Goal: Task Accomplishment & Management: Complete application form

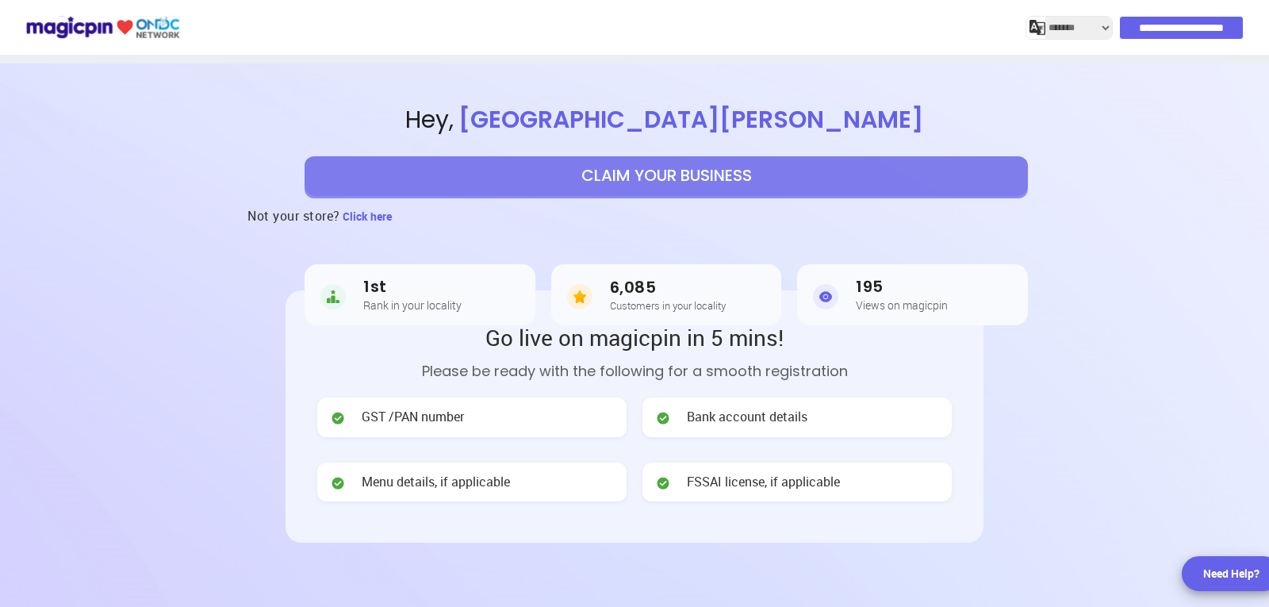
select select "*******"
click at [673, 178] on button "CLAIM YOUR BUSINESS" at bounding box center [667, 176] width 724 height 40
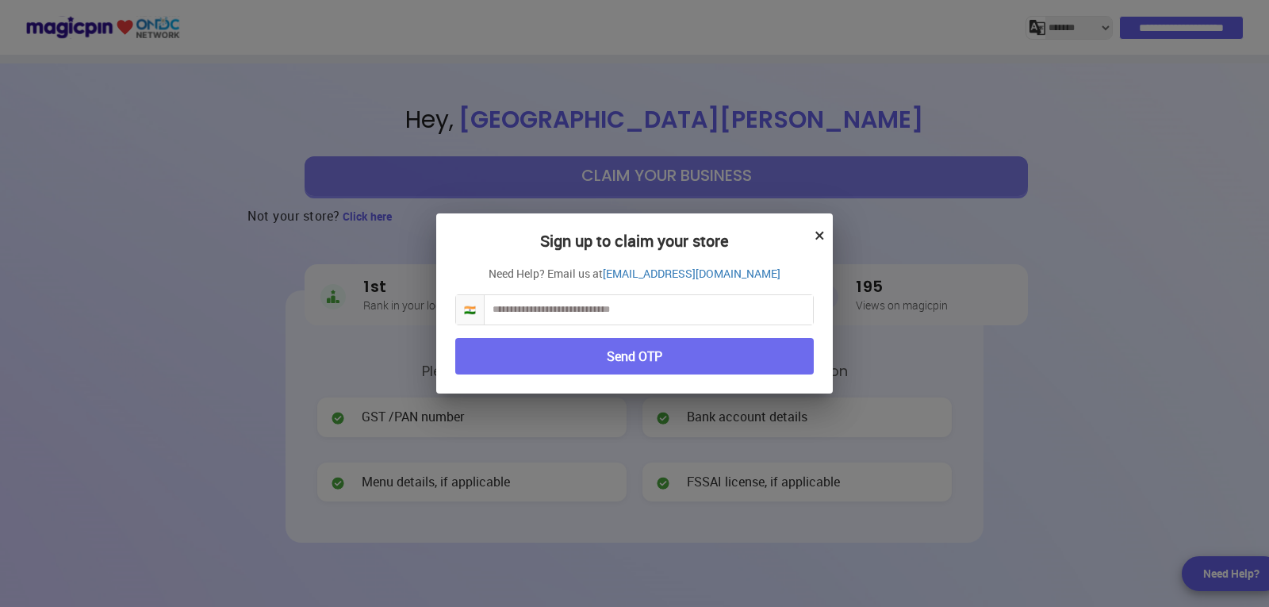
click at [633, 309] on input "text" at bounding box center [649, 309] width 328 height 29
type input "**********"
click at [622, 346] on button "Send OTP" at bounding box center [634, 356] width 359 height 37
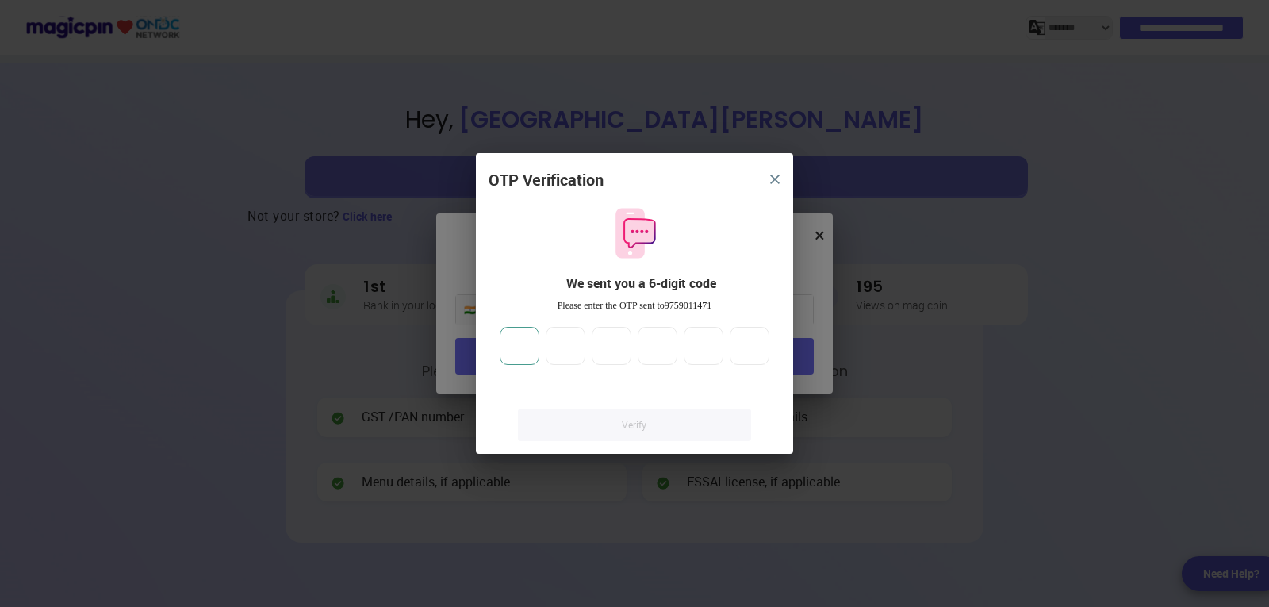
click at [522, 354] on input "number" at bounding box center [520, 346] width 40 height 38
type input "*"
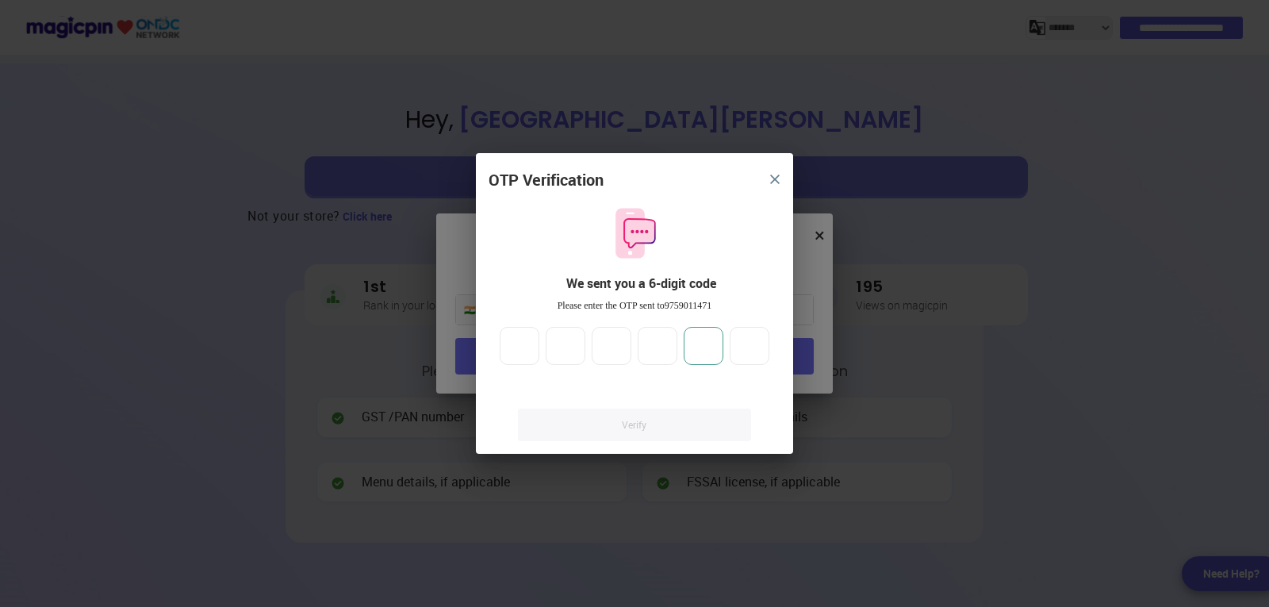
type input "*"
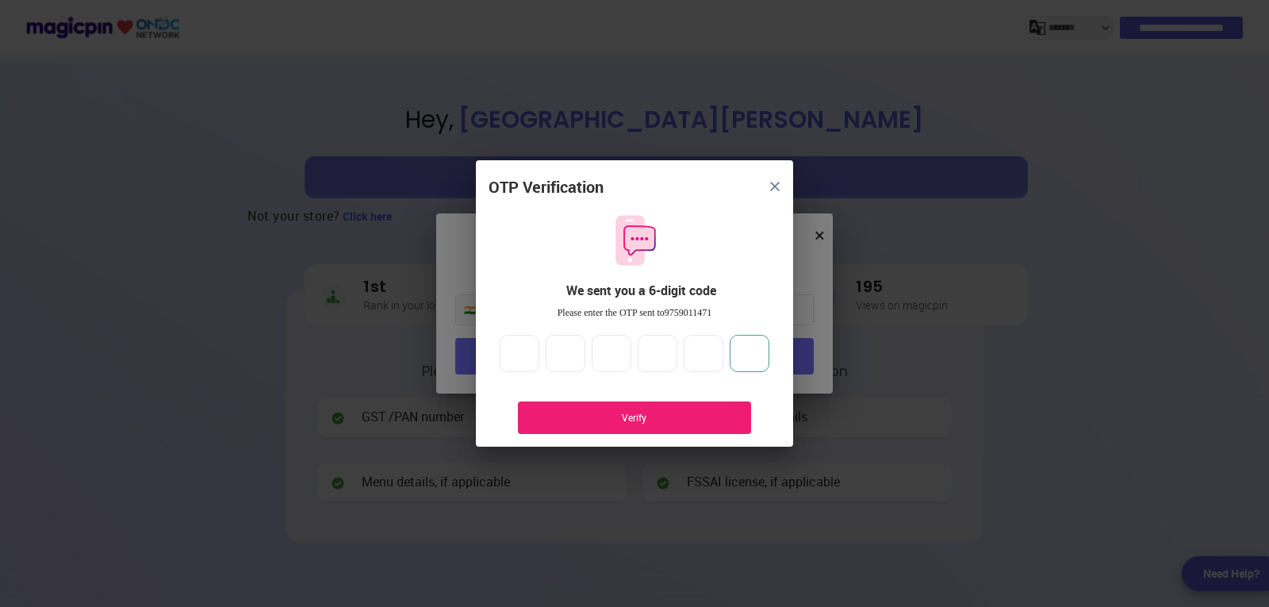
type input "*"
click at [704, 413] on div "Verify" at bounding box center [635, 417] width 186 height 13
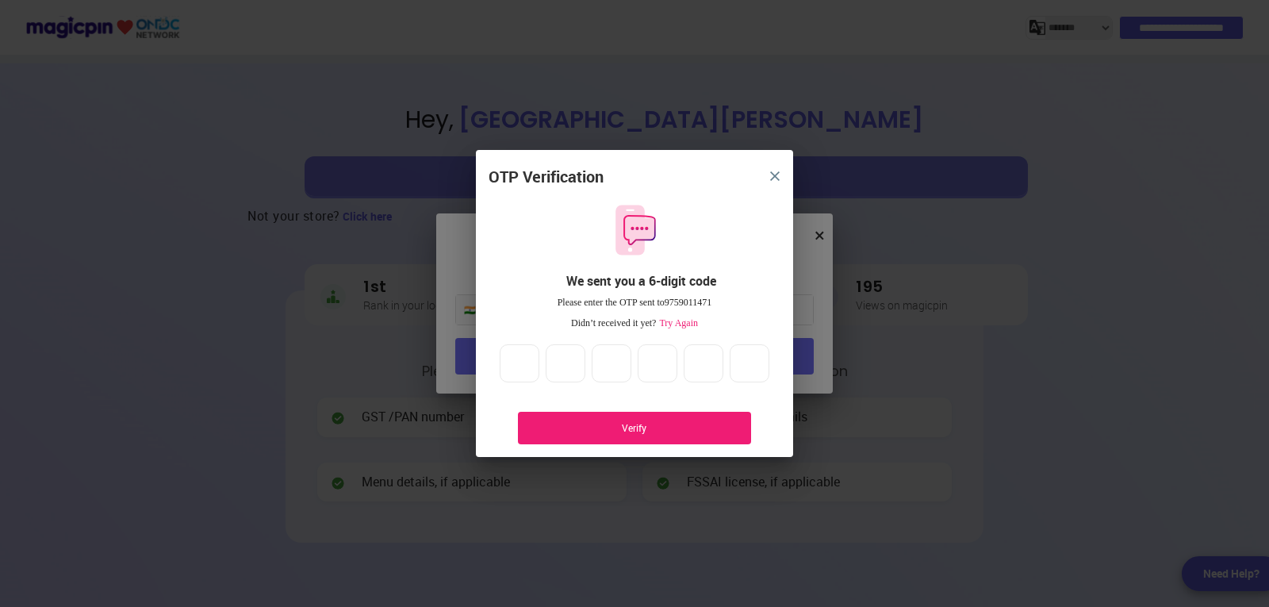
click at [654, 434] on div "Verify" at bounding box center [635, 427] width 186 height 13
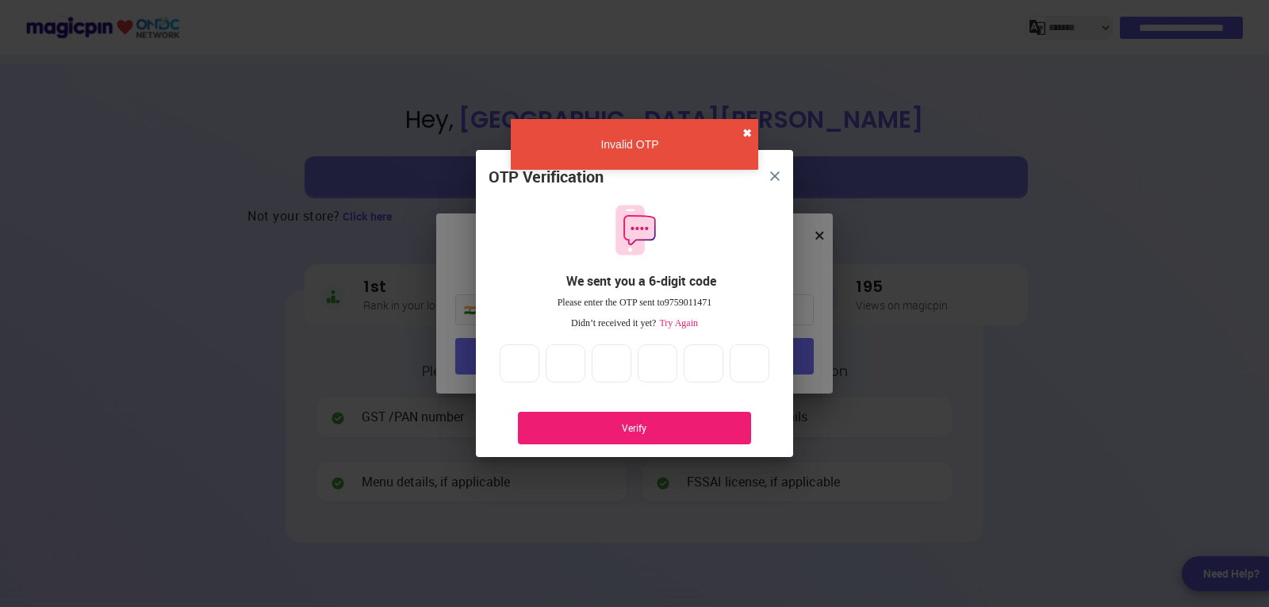
click at [743, 126] on div "Invalid OTP ✖" at bounding box center [635, 144] width 248 height 51
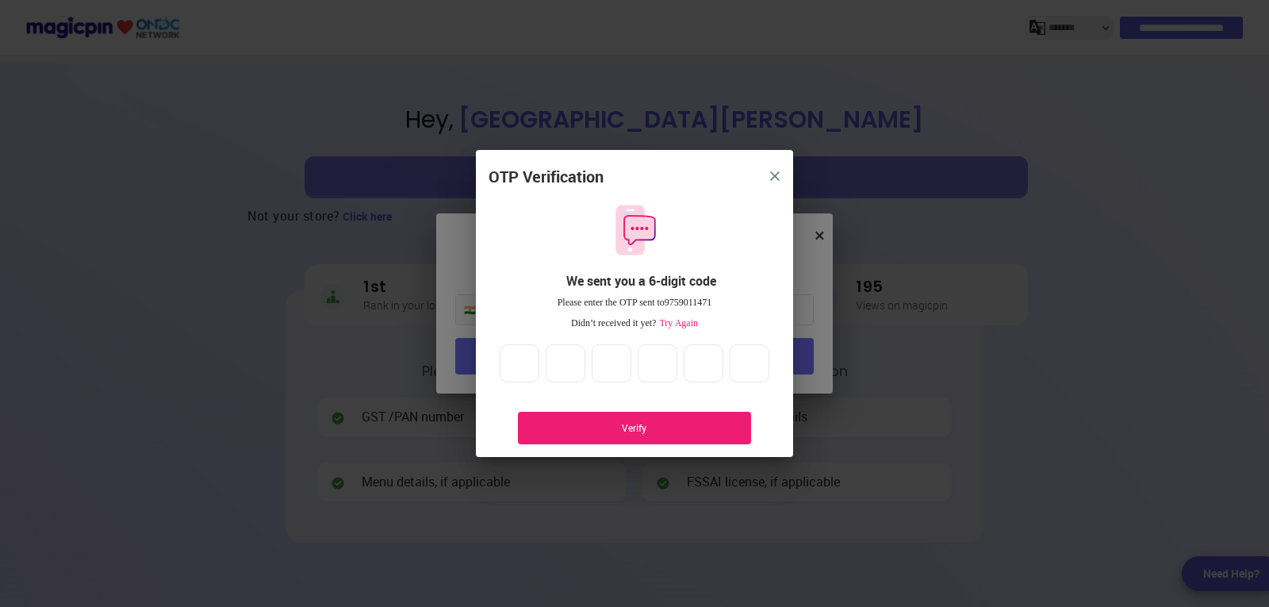
click at [772, 167] on button "close" at bounding box center [775, 176] width 29 height 29
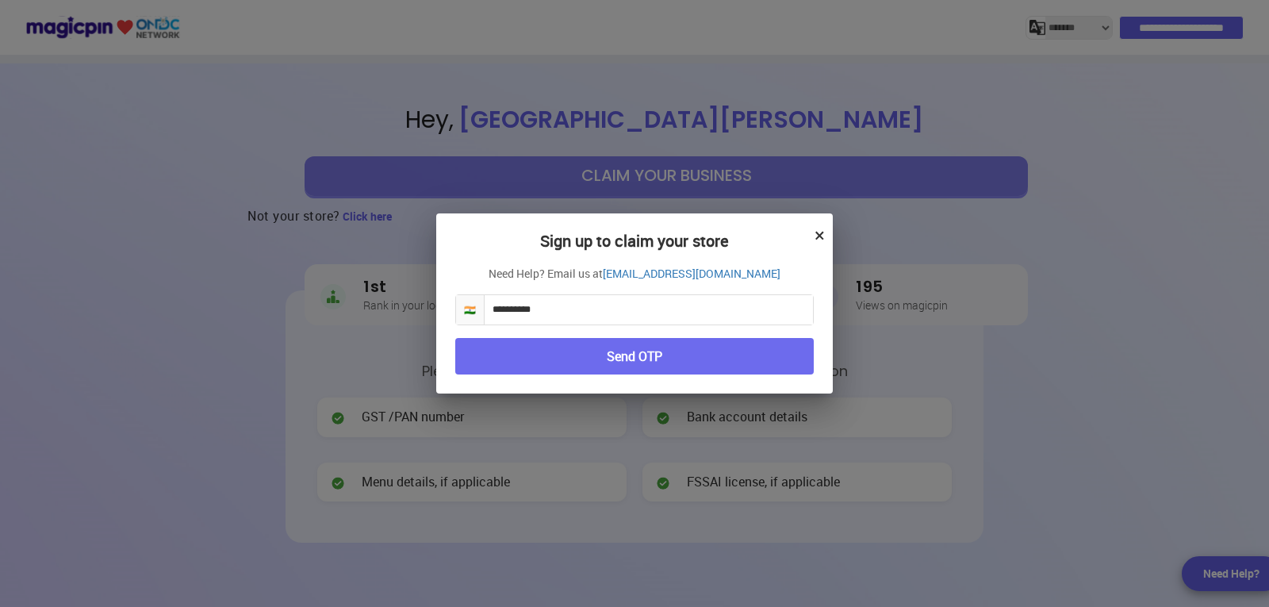
click at [568, 348] on button "Send OTP" at bounding box center [634, 356] width 359 height 37
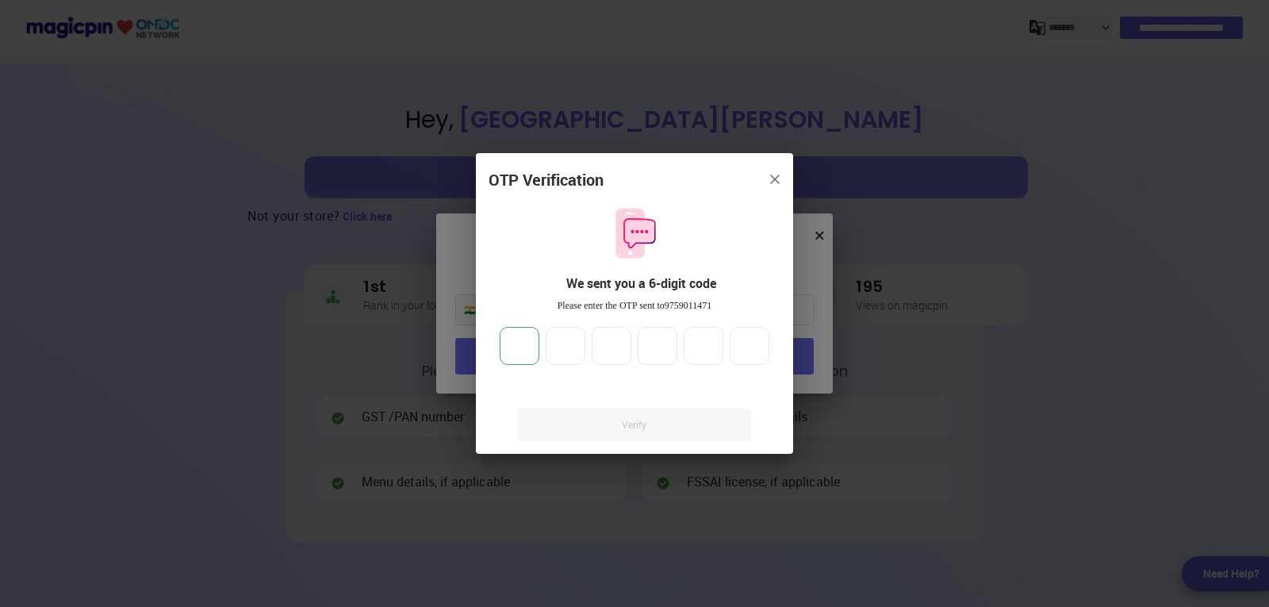
click at [522, 351] on input "number" at bounding box center [520, 346] width 40 height 38
type input "*"
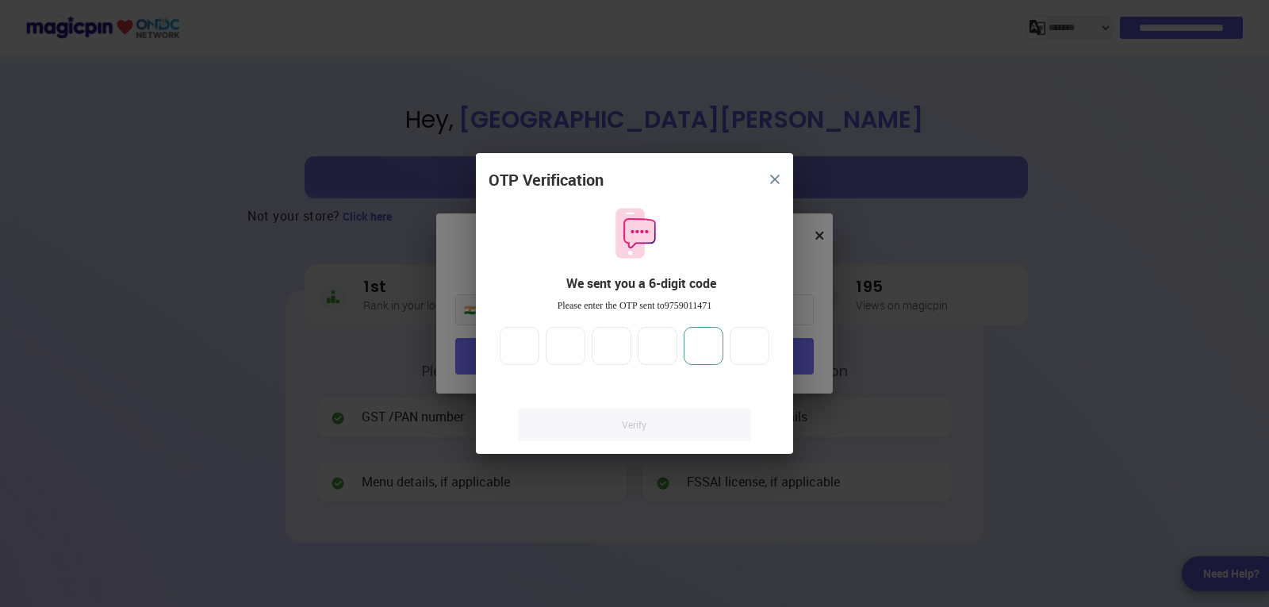
type input "*"
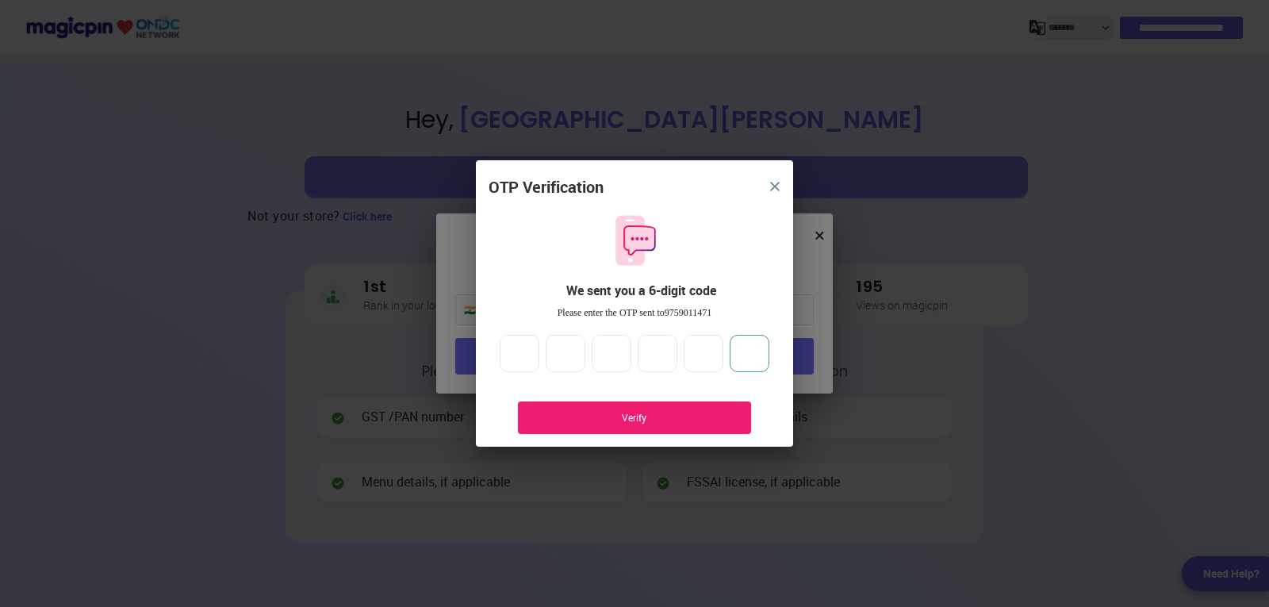
type input "*"
click at [556, 426] on div "Verify" at bounding box center [634, 417] width 233 height 33
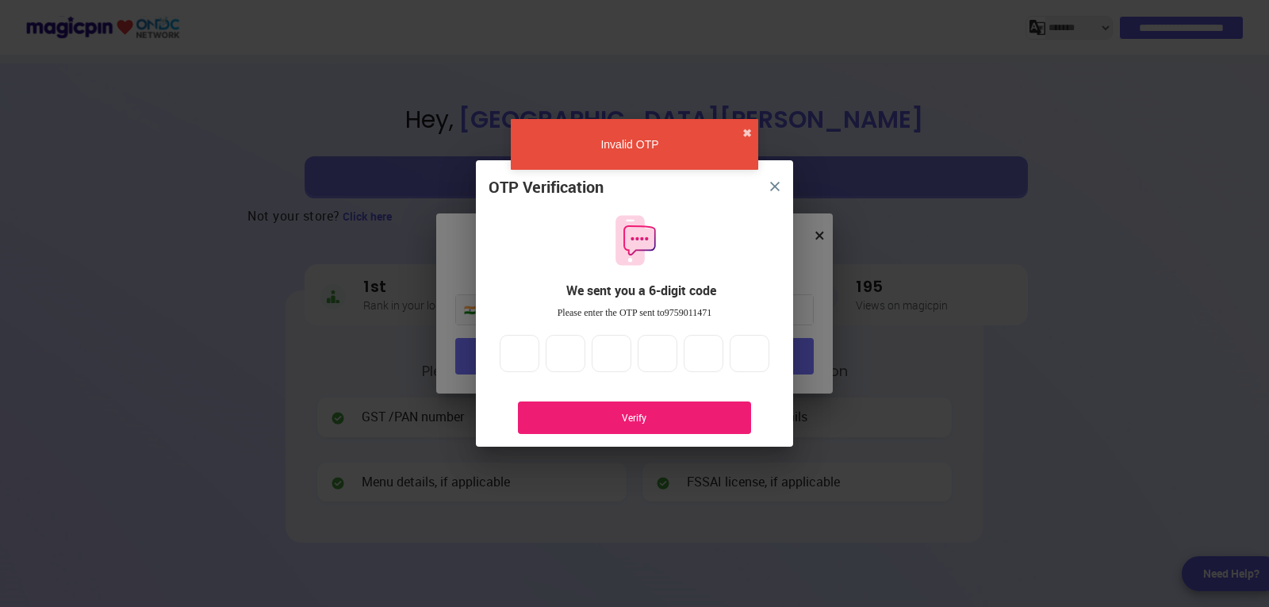
click at [771, 180] on button "close" at bounding box center [775, 186] width 29 height 29
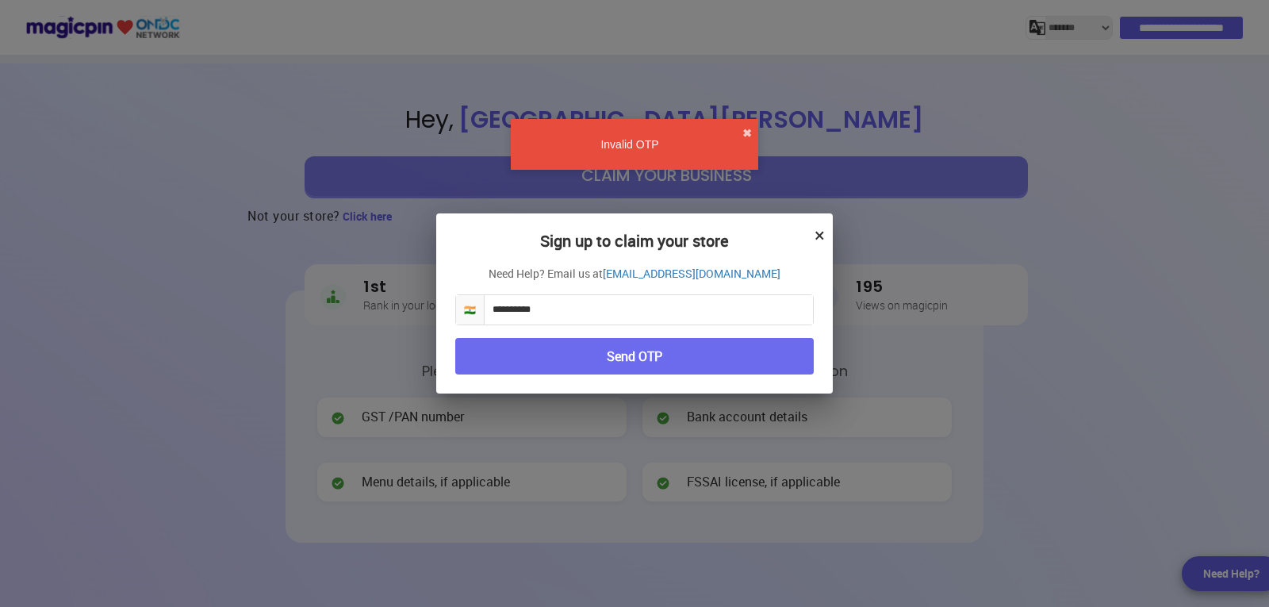
click at [820, 232] on button "×" at bounding box center [820, 234] width 10 height 27
